Goal: Entertainment & Leisure: Consume media (video, audio)

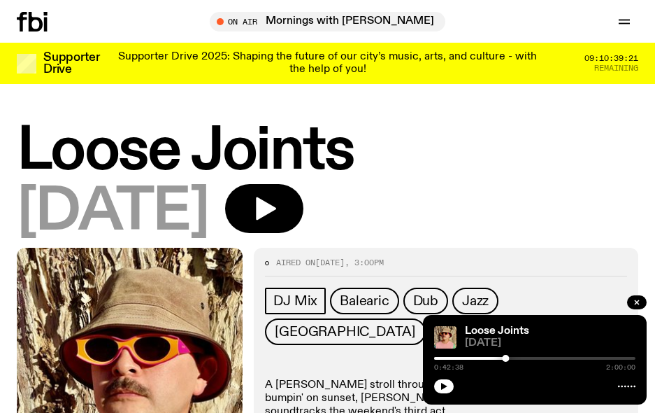
scroll to position [210, 0]
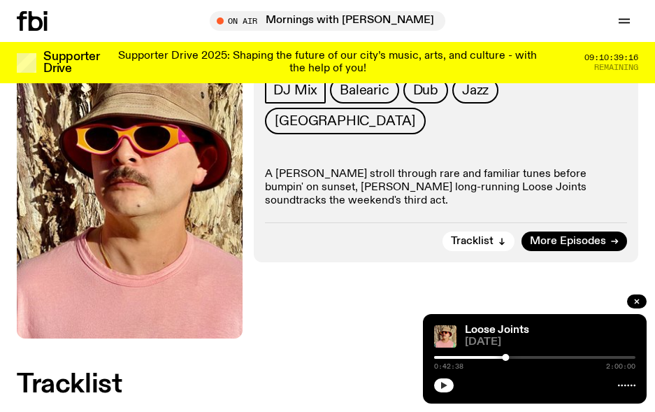
click at [448, 383] on button "button" at bounding box center [444, 385] width 20 height 14
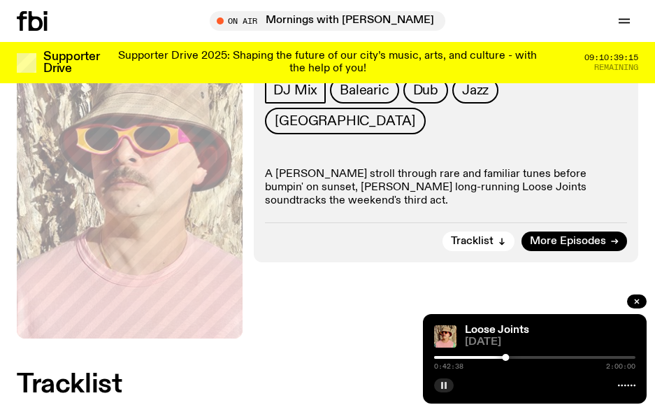
click at [448, 388] on icon "button" at bounding box center [444, 385] width 8 height 8
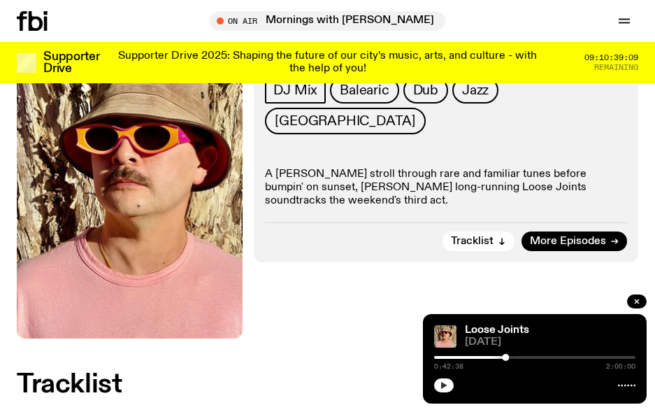
click at [448, 388] on icon "button" at bounding box center [444, 385] width 8 height 8
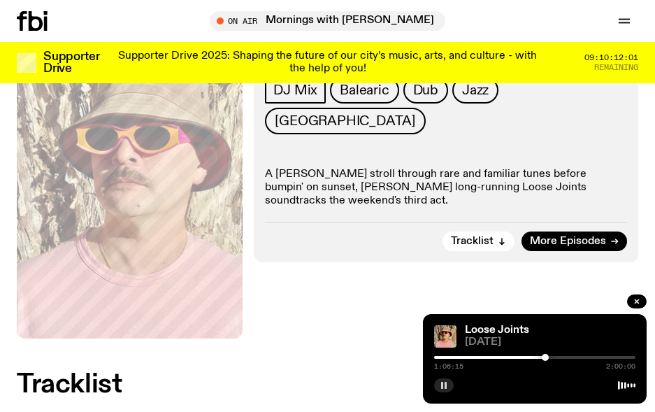
click at [545, 357] on div at bounding box center [545, 357] width 7 height 7
click at [548, 359] on div at bounding box center [547, 357] width 7 height 7
click at [551, 359] on div at bounding box center [550, 357] width 7 height 7
click at [447, 384] on icon "button" at bounding box center [444, 385] width 8 height 8
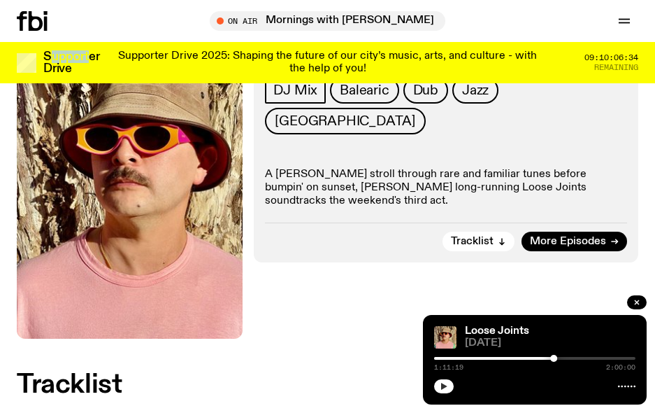
drag, startPoint x: 78, startPoint y: 17, endPoint x: 83, endPoint y: 47, distance: 29.7
click at [83, 47] on div "Schedule Explore Read Volunteer Newsletter About Us Contact Champions of emergi…" at bounding box center [327, 41] width 655 height 83
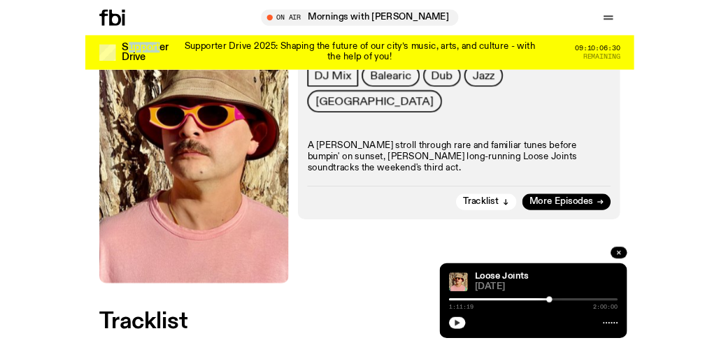
scroll to position [209, 0]
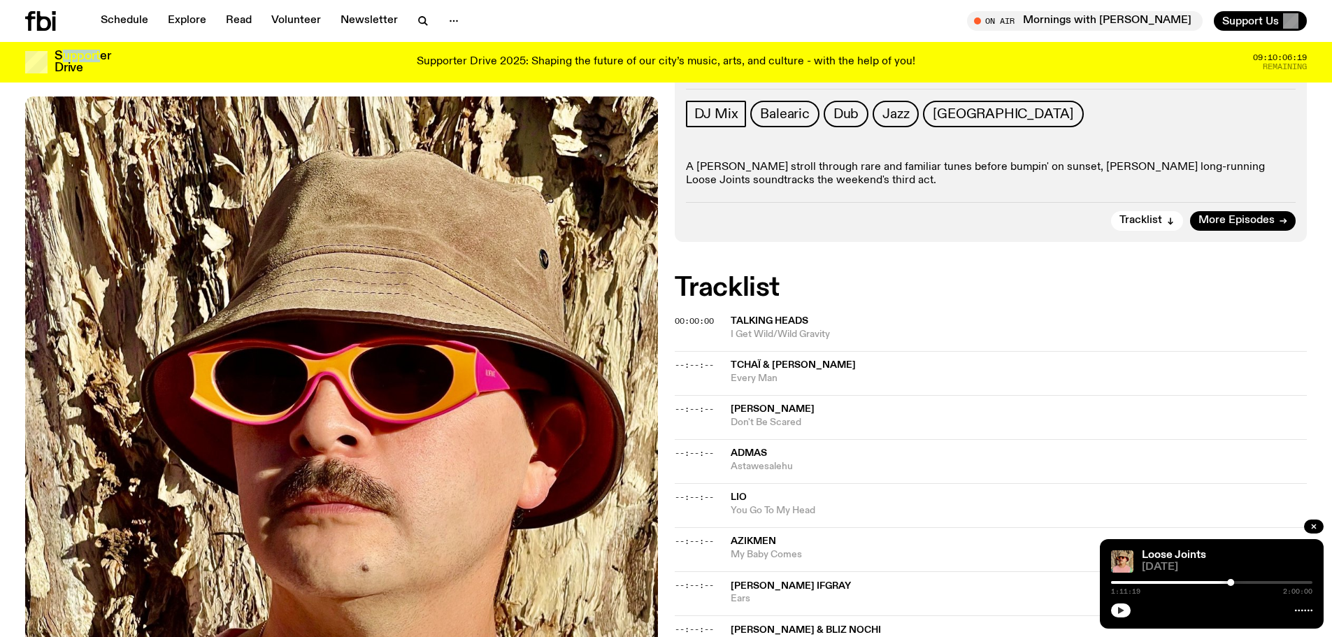
click at [655, 411] on icon "button" at bounding box center [1121, 610] width 8 height 8
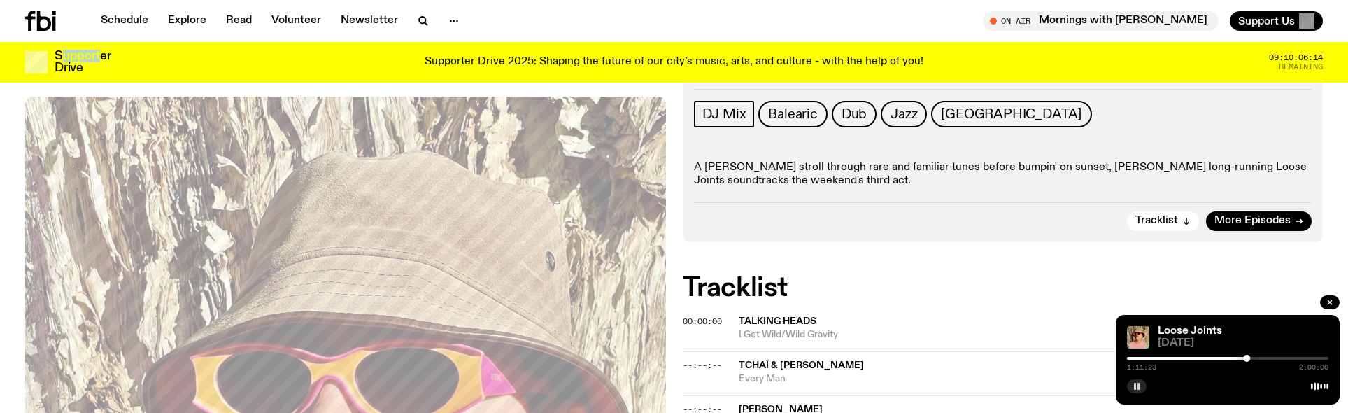
click at [655, 356] on div "1:11:23 2:00:00" at bounding box center [1227, 362] width 201 height 17
click at [655, 356] on div at bounding box center [1246, 358] width 7 height 7
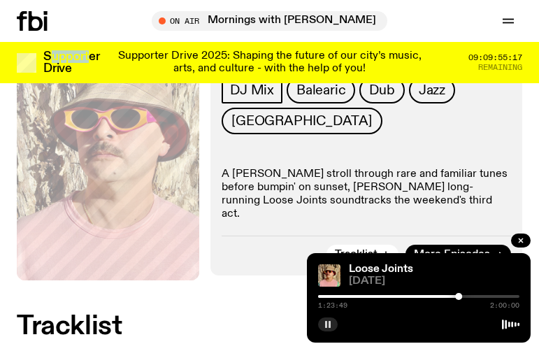
scroll to position [0, 0]
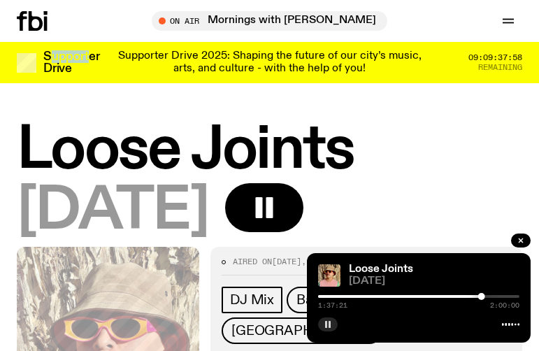
click at [324, 323] on icon "button" at bounding box center [328, 324] width 8 height 8
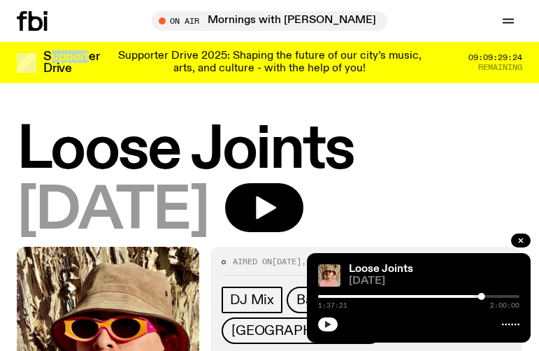
click at [330, 320] on icon "button" at bounding box center [328, 324] width 8 height 8
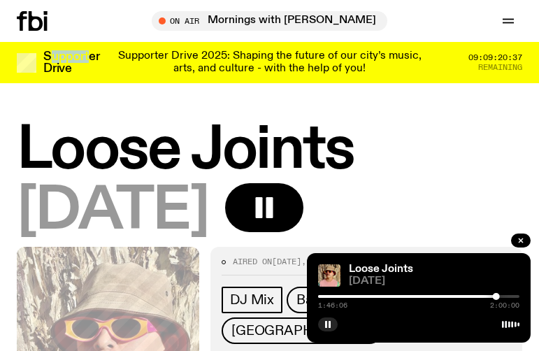
click at [506, 298] on div "1:46:06 2:00:00" at bounding box center [418, 300] width 201 height 17
click at [507, 297] on div at bounding box center [418, 296] width 201 height 3
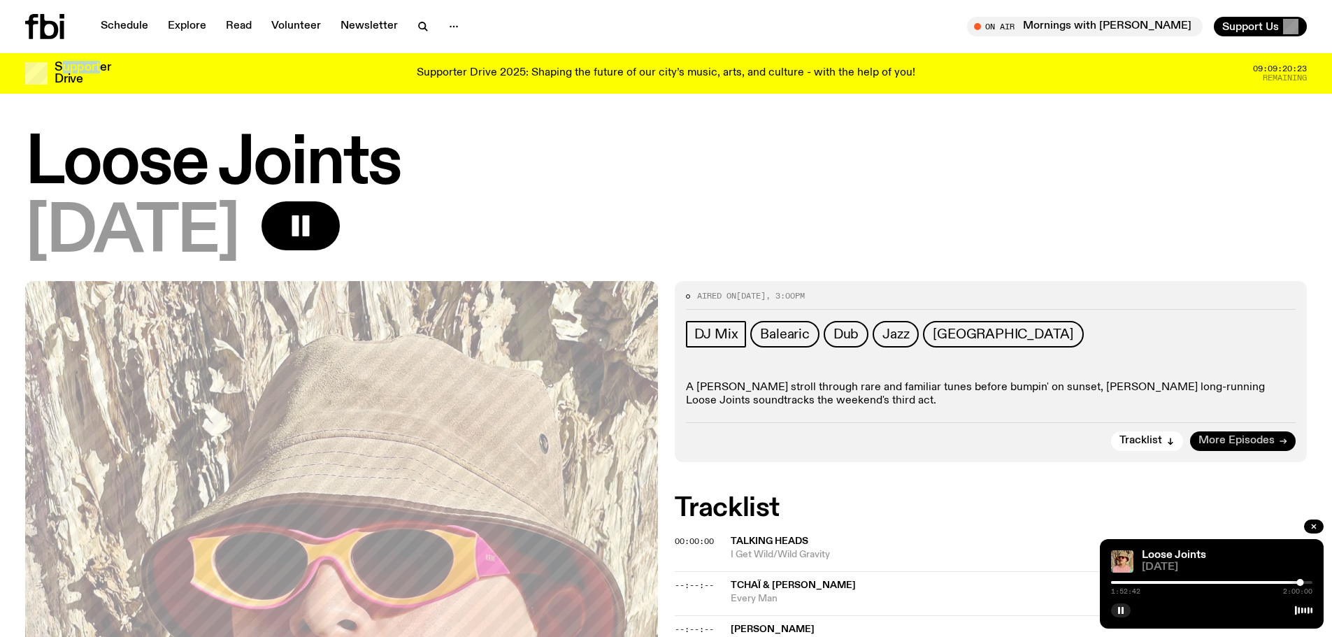
click at [538, 350] on span "More Episodes" at bounding box center [1237, 441] width 76 height 10
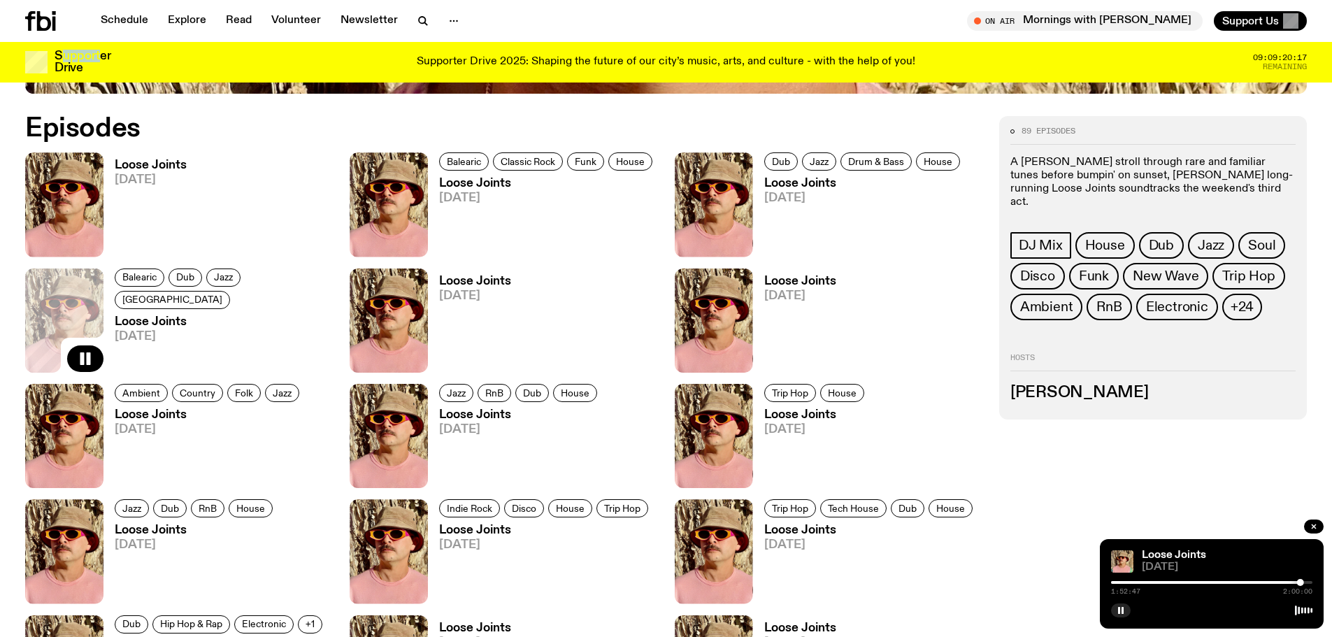
scroll to position [759, 0]
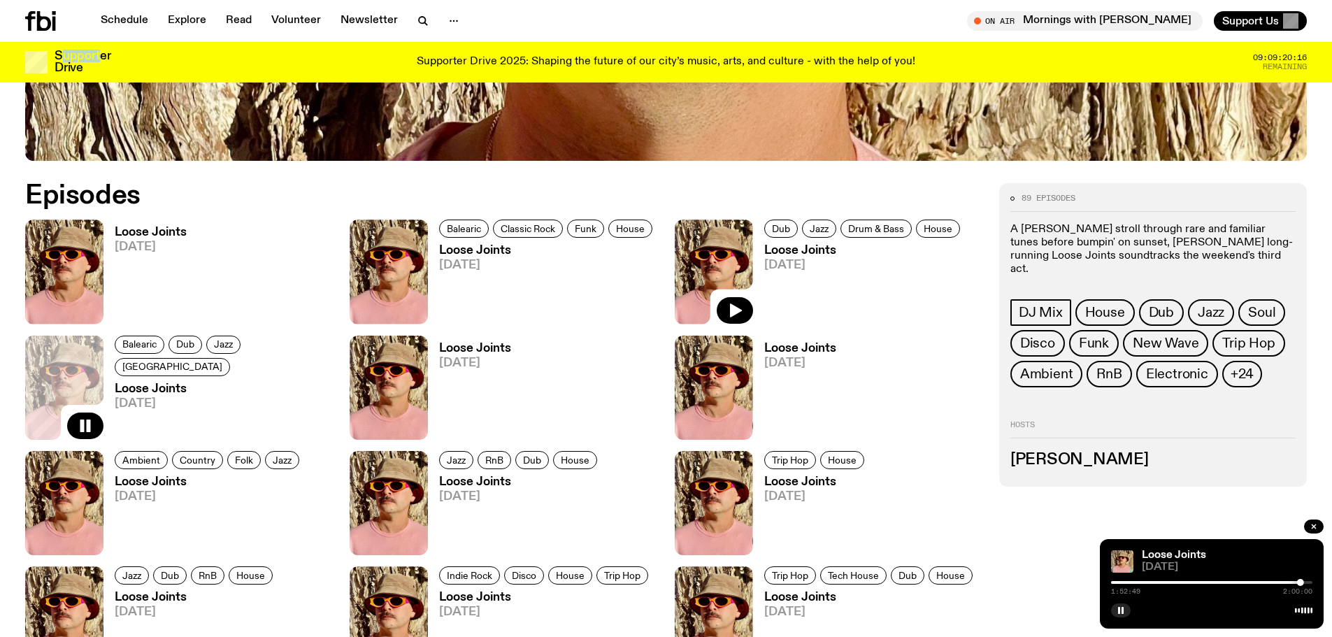
click at [538, 275] on img at bounding box center [714, 272] width 78 height 104
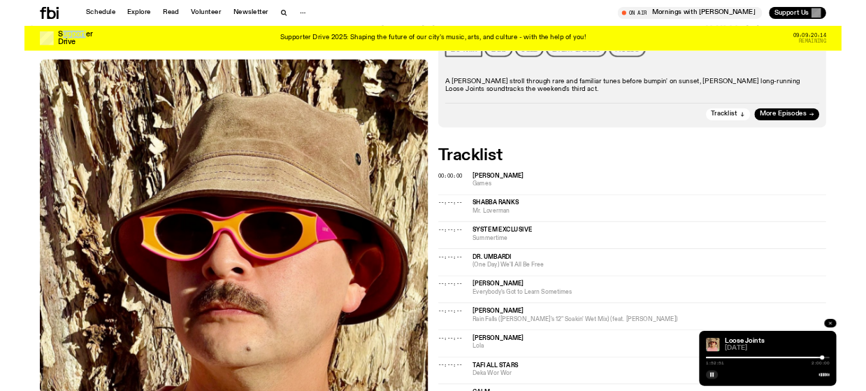
scroll to position [59, 0]
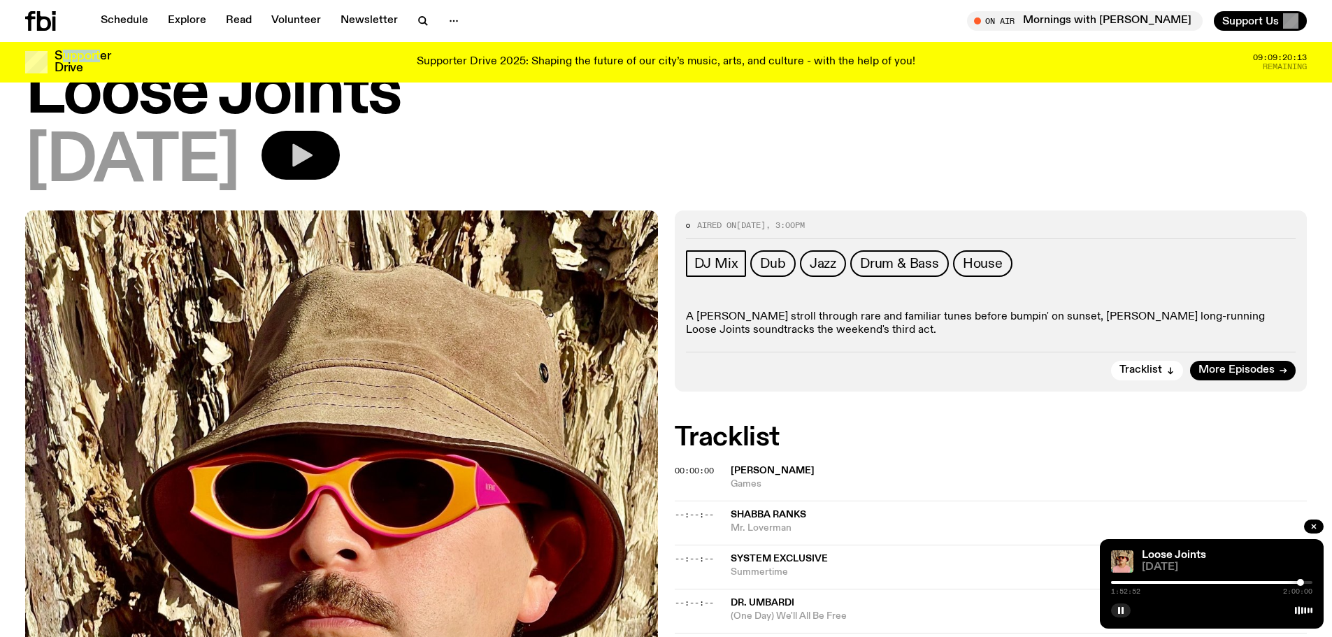
click at [340, 156] on button "button" at bounding box center [301, 155] width 78 height 49
